Goal: Navigation & Orientation: Go to known website

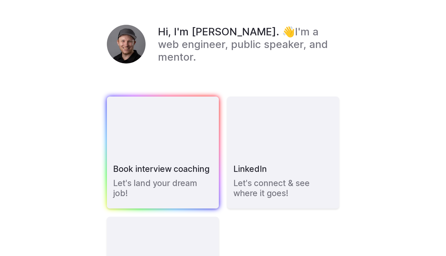
click at [175, 134] on link "Book interview coaching Let's land your dream job!" at bounding box center [163, 153] width 112 height 112
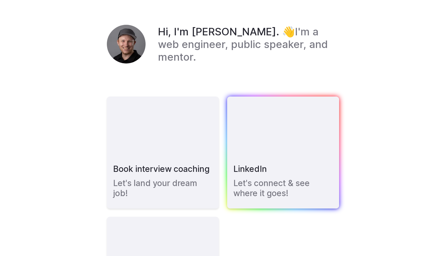
click at [252, 172] on h3 "LinkedIn" at bounding box center [250, 169] width 34 height 10
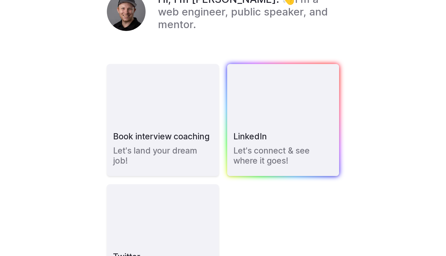
scroll to position [85, 0]
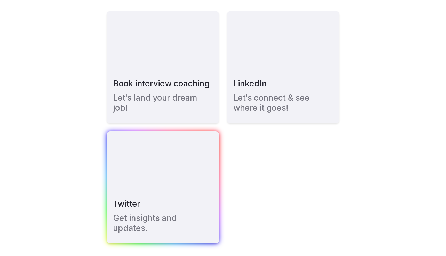
click at [197, 182] on link "Twitter Get insights and updates." at bounding box center [163, 187] width 112 height 112
